Goal: Information Seeking & Learning: Learn about a topic

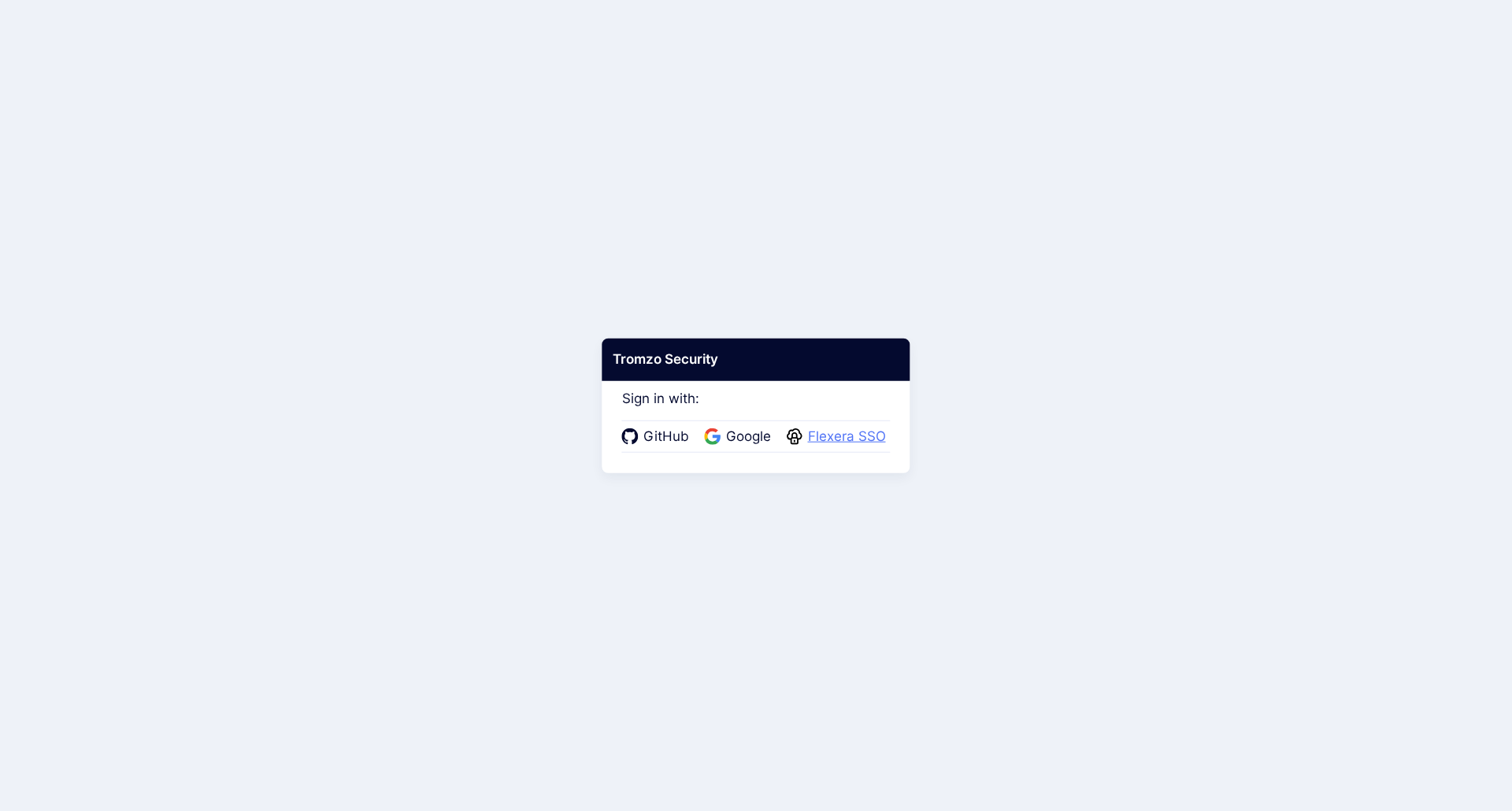
click at [824, 433] on span "Flexera SSO" at bounding box center [847, 437] width 87 height 21
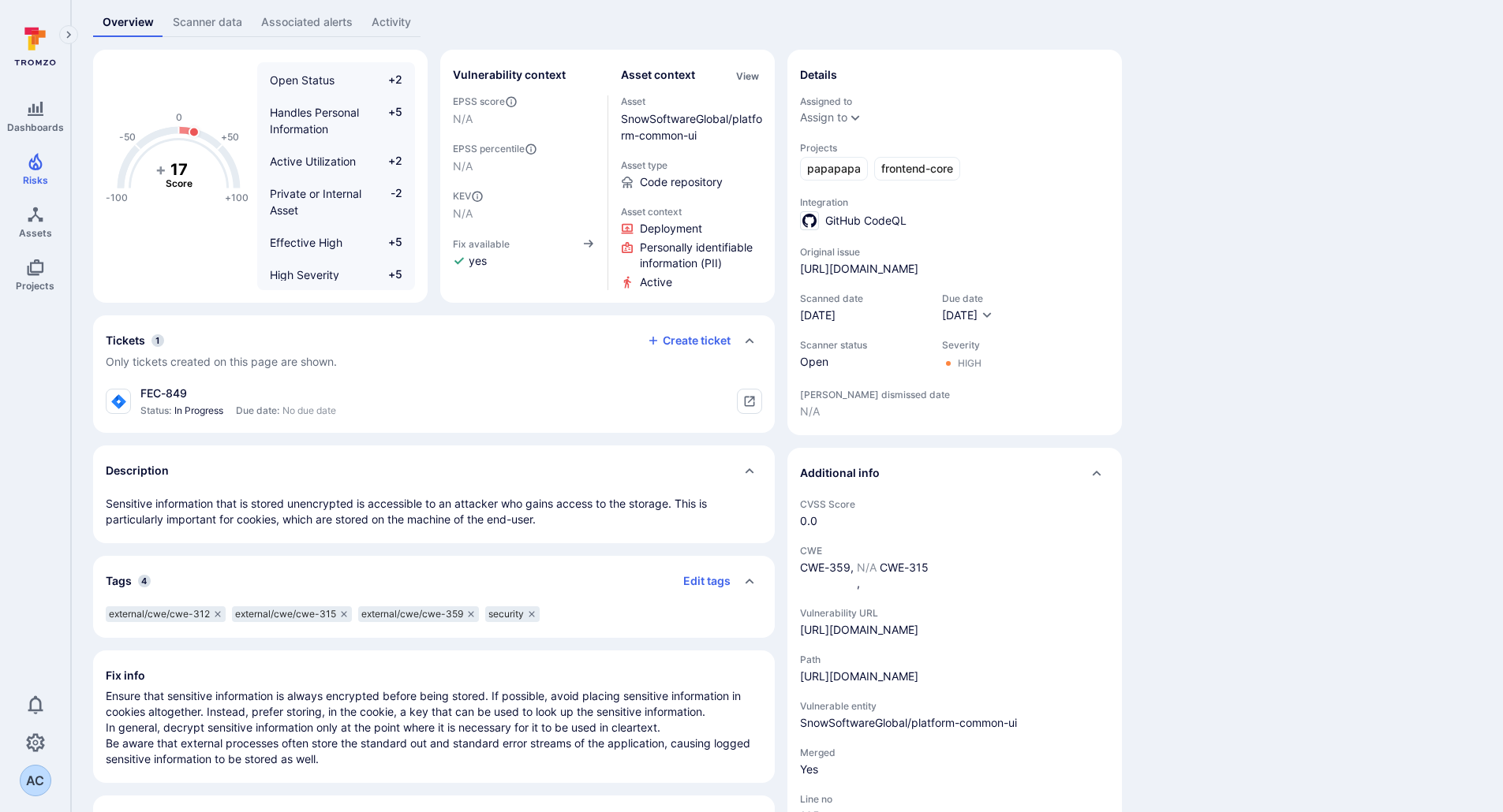
scroll to position [96, 0]
click at [899, 278] on link "https://github.com/SnowSoftwareGlobal/platform-common-ui/security/code-scanning…" at bounding box center [859, 269] width 119 height 16
click at [904, 271] on link "https://github.com/SnowSoftwareGlobal/platform-common-ui/security/code-scanning…" at bounding box center [859, 269] width 119 height 16
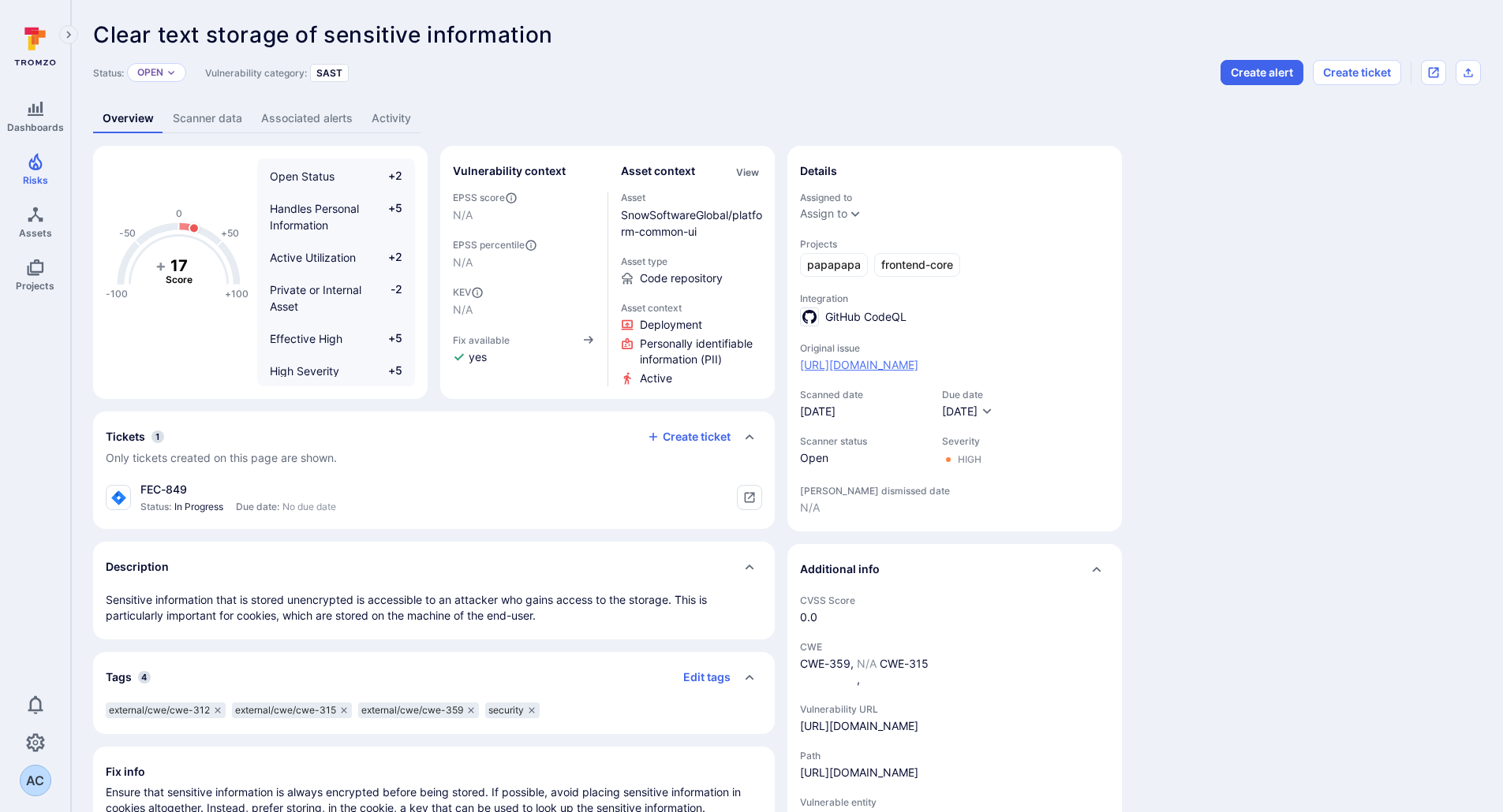
click at [919, 370] on link "[URL][DOMAIN_NAME]" at bounding box center [859, 365] width 119 height 16
